Goal: Submit feedback/report problem: Leave review/rating

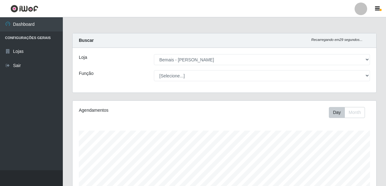
select select "230"
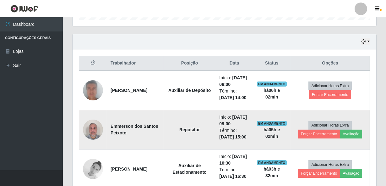
scroll to position [130, 304]
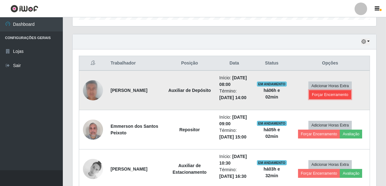
click at [326, 99] on button "Forçar Encerramento" at bounding box center [330, 94] width 42 height 9
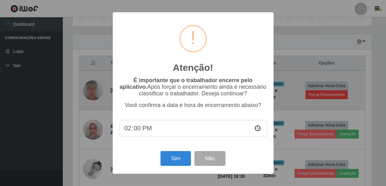
scroll to position [130, 301]
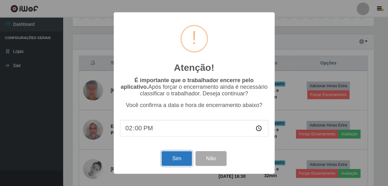
click at [175, 155] on button "Sim" at bounding box center [176, 158] width 30 height 15
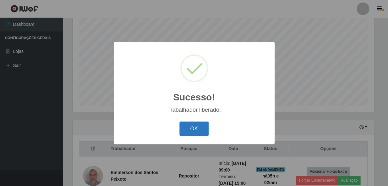
click at [198, 128] on button "OK" at bounding box center [193, 128] width 29 height 15
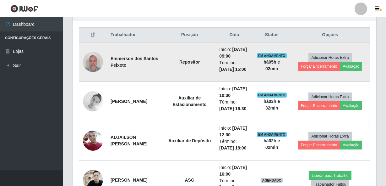
scroll to position [233, 0]
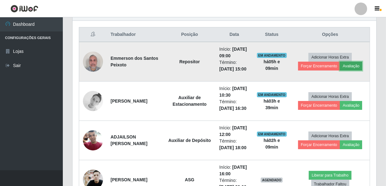
click at [353, 70] on button "Avaliação" at bounding box center [351, 66] width 22 height 9
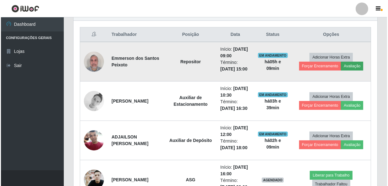
scroll to position [130, 301]
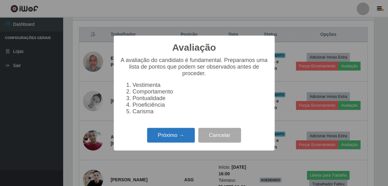
click at [162, 134] on button "Próximo →" at bounding box center [171, 134] width 48 height 15
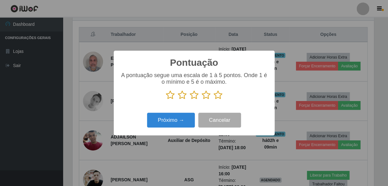
drag, startPoint x: 218, startPoint y: 95, endPoint x: 185, endPoint y: 107, distance: 35.3
click at [217, 95] on icon at bounding box center [217, 94] width 9 height 9
click at [213, 100] on input "radio" at bounding box center [213, 100] width 0 height 0
click at [178, 110] on div "Pontuação × A pontuação segue uma escala de 1 à 5 pontos. Onde 1 é o mínimo e 5…" at bounding box center [194, 93] width 161 height 84
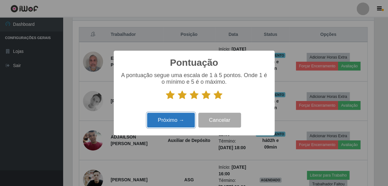
click at [176, 117] on button "Próximo →" at bounding box center [171, 119] width 48 height 15
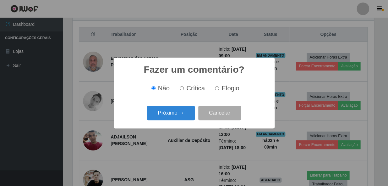
click at [213, 88] on label "Elogio" at bounding box center [225, 87] width 27 height 7
click at [215, 88] on input "Elogio" at bounding box center [217, 88] width 4 height 4
radio input "true"
click at [180, 110] on button "Próximo →" at bounding box center [171, 112] width 48 height 15
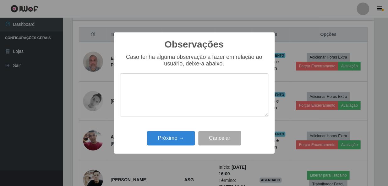
click at [178, 97] on textarea at bounding box center [194, 94] width 148 height 43
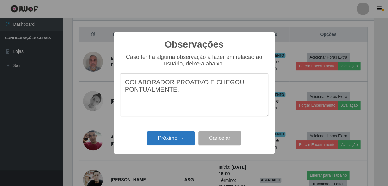
type textarea "COLABORADOR PROATIVO E CHEGOU PONTUALMENTE."
click at [177, 135] on button "Próximo →" at bounding box center [171, 138] width 48 height 15
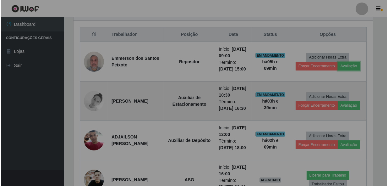
scroll to position [130, 304]
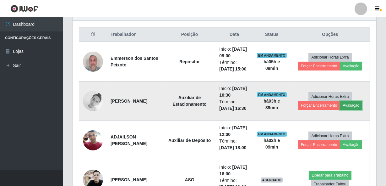
click at [349, 110] on button "Avaliação" at bounding box center [351, 105] width 22 height 9
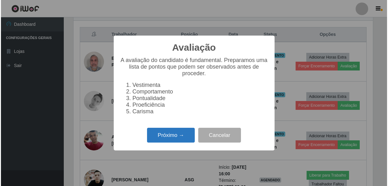
scroll to position [130, 301]
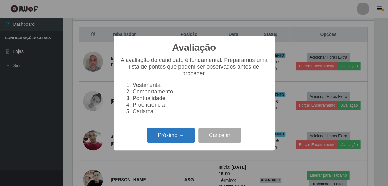
click at [176, 132] on button "Próximo →" at bounding box center [171, 134] width 48 height 15
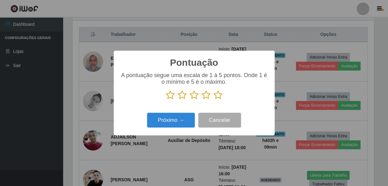
click at [215, 94] on icon at bounding box center [217, 94] width 9 height 9
click at [213, 100] on input "radio" at bounding box center [213, 100] width 0 height 0
click at [182, 111] on div "Pontuação × A pontuação segue uma escala de 1 à 5 pontos. Onde 1 é o mínimo e 5…" at bounding box center [194, 93] width 161 height 84
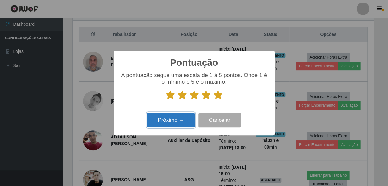
click at [180, 114] on button "Próximo →" at bounding box center [171, 119] width 48 height 15
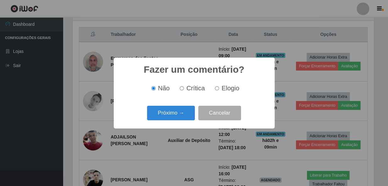
click at [219, 86] on label "Elogio" at bounding box center [225, 87] width 27 height 7
click at [219, 86] on input "Elogio" at bounding box center [217, 88] width 4 height 4
radio input "true"
click at [179, 107] on button "Próximo →" at bounding box center [171, 112] width 48 height 15
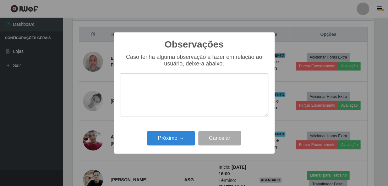
click at [185, 94] on textarea at bounding box center [194, 94] width 148 height 43
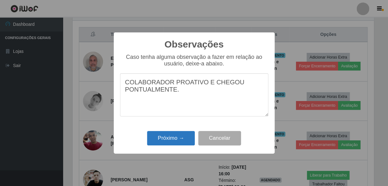
type textarea "COLABORADOR PROATIVO E CHEGOU PONTUALMENTE."
click at [180, 132] on button "Próximo →" at bounding box center [171, 138] width 48 height 15
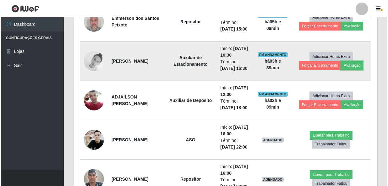
scroll to position [290, 0]
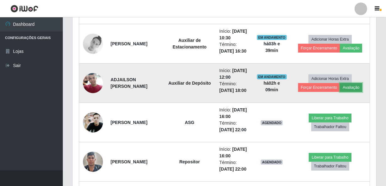
click at [347, 92] on button "Avaliação" at bounding box center [351, 87] width 22 height 9
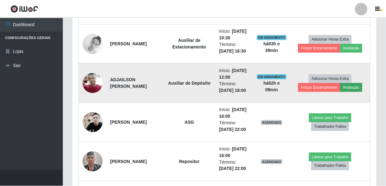
scroll to position [130, 301]
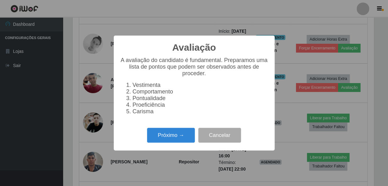
click at [83, 110] on div "Avaliação × A avaliação do candidato é fundamental. Preparamos uma lista de pon…" at bounding box center [194, 93] width 388 height 186
click at [207, 134] on button "Cancelar" at bounding box center [219, 134] width 43 height 15
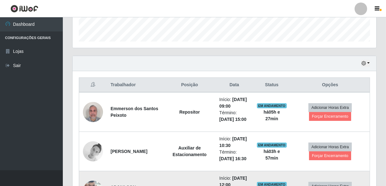
scroll to position [176, 0]
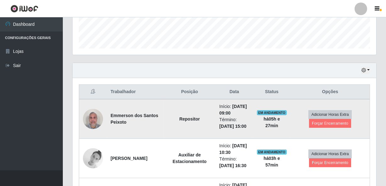
click at [87, 123] on img at bounding box center [93, 118] width 20 height 27
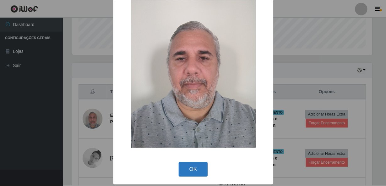
scroll to position [37, 0]
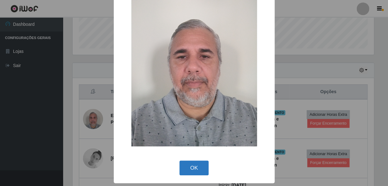
click at [186, 170] on button "OK" at bounding box center [193, 167] width 29 height 15
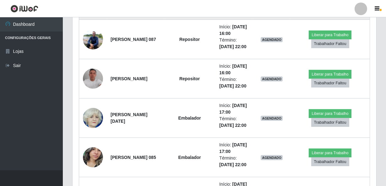
scroll to position [461, 0]
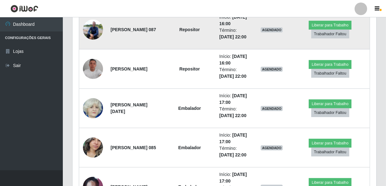
click at [97, 43] on img at bounding box center [93, 29] width 20 height 27
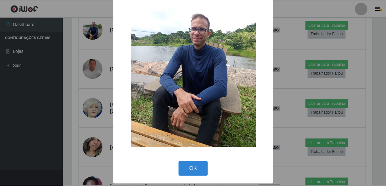
scroll to position [37, 0]
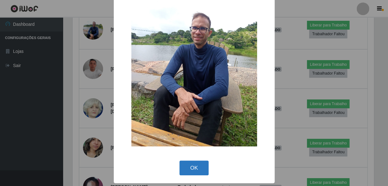
click at [193, 168] on button "OK" at bounding box center [193, 167] width 29 height 15
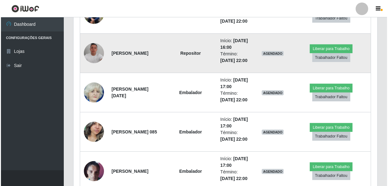
scroll to position [547, 0]
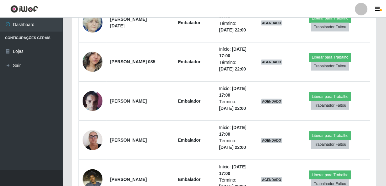
scroll to position [130, 301]
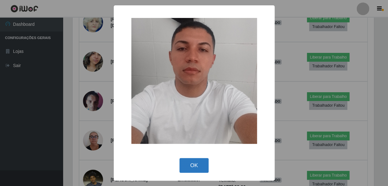
click at [193, 170] on button "OK" at bounding box center [193, 165] width 29 height 15
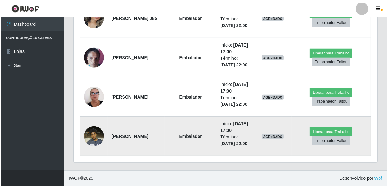
scroll to position [747, 0]
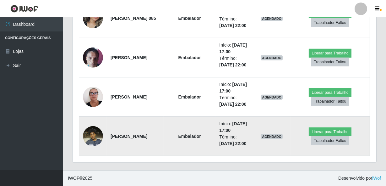
click at [98, 129] on img at bounding box center [93, 135] width 20 height 27
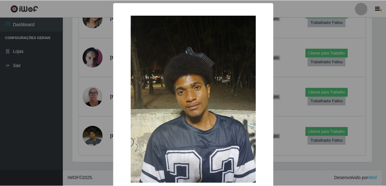
scroll to position [37, 0]
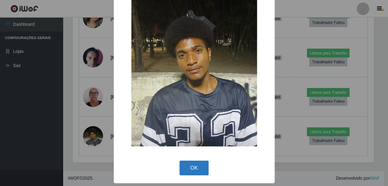
click at [196, 164] on button "OK" at bounding box center [193, 167] width 29 height 15
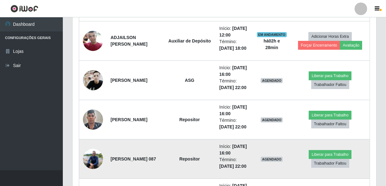
scroll to position [319, 0]
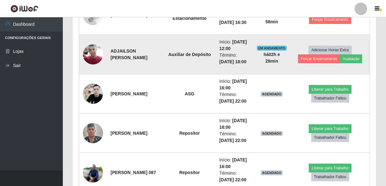
click at [102, 67] on img at bounding box center [93, 54] width 20 height 27
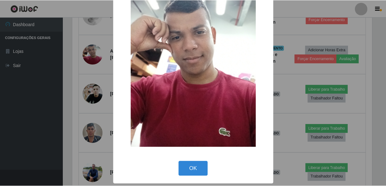
scroll to position [37, 0]
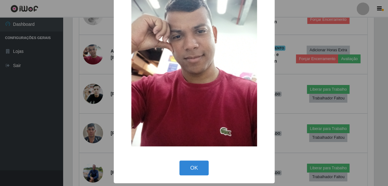
click at [191, 159] on div "OK Cancel" at bounding box center [194, 168] width 148 height 18
click at [193, 170] on button "OK" at bounding box center [193, 167] width 29 height 15
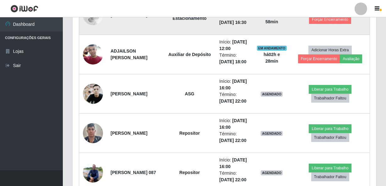
scroll to position [176, 0]
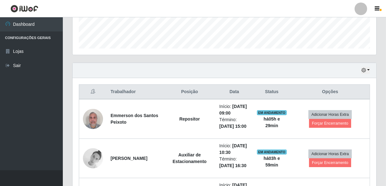
click at [23, 167] on ul "Dashboard Configurações Gerais Lojas Sair" at bounding box center [31, 93] width 63 height 153
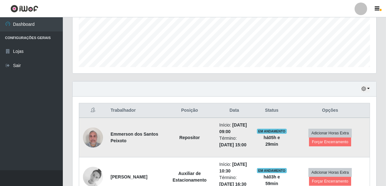
scroll to position [148, 0]
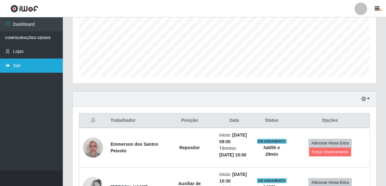
click at [27, 64] on link "Sair" at bounding box center [31, 65] width 63 height 14
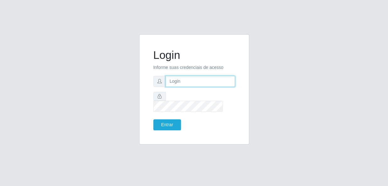
type input "gyovana@bemais"
click at [169, 127] on div "Login Informe suas credenciais de acesso gyovana@bemais Entrar" at bounding box center [194, 89] width 94 height 94
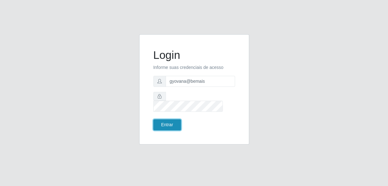
click at [167, 119] on button "Entrar" at bounding box center [167, 124] width 28 height 11
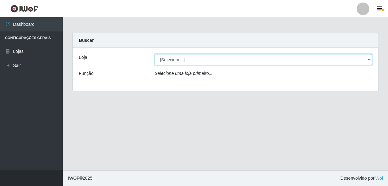
click at [191, 61] on select "[Selecione...] [PERSON_NAME]" at bounding box center [262, 59] width 217 height 11
select select "230"
click at [154, 54] on select "[Selecione...] [PERSON_NAME]" at bounding box center [262, 59] width 217 height 11
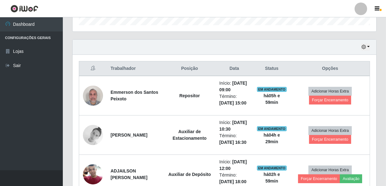
scroll to position [200, 0]
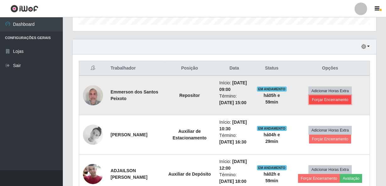
click at [334, 104] on button "Forçar Encerramento" at bounding box center [330, 99] width 42 height 9
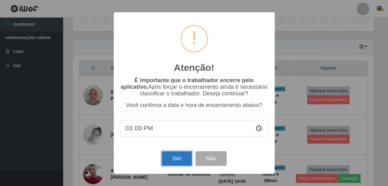
click at [179, 159] on button "Sim" at bounding box center [176, 158] width 30 height 15
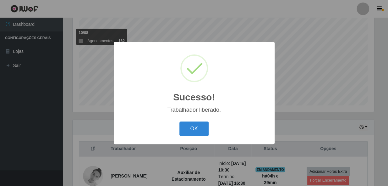
drag, startPoint x: 192, startPoint y: 127, endPoint x: 189, endPoint y: 125, distance: 3.4
click at [192, 127] on button "OK" at bounding box center [193, 128] width 29 height 15
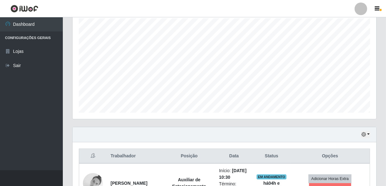
scroll to position [233, 0]
